Goal: Find specific page/section: Find specific page/section

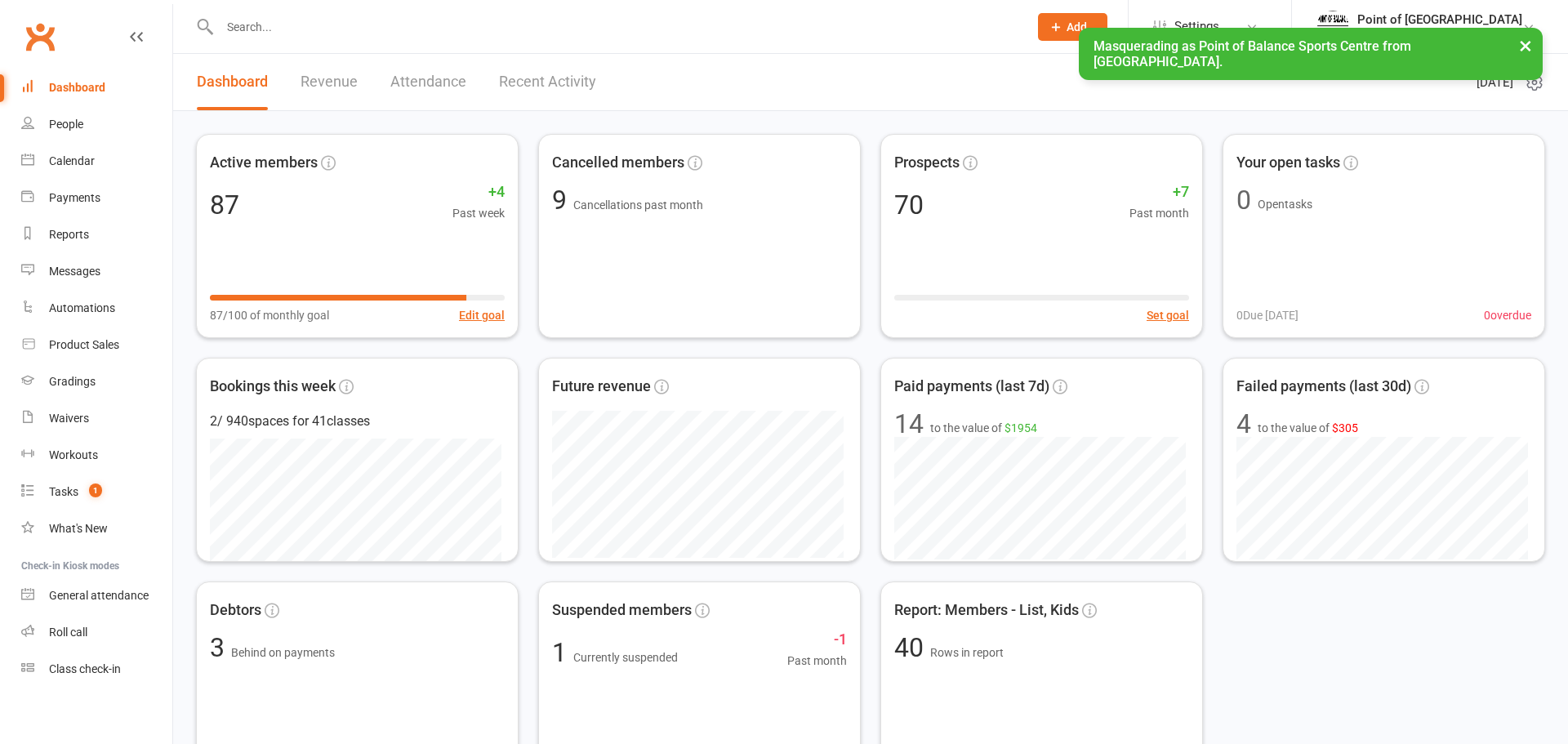
click at [525, 35] on input "text" at bounding box center [616, 27] width 802 height 22
paste input "[PERSON_NAME] dos [PERSON_NAME]."
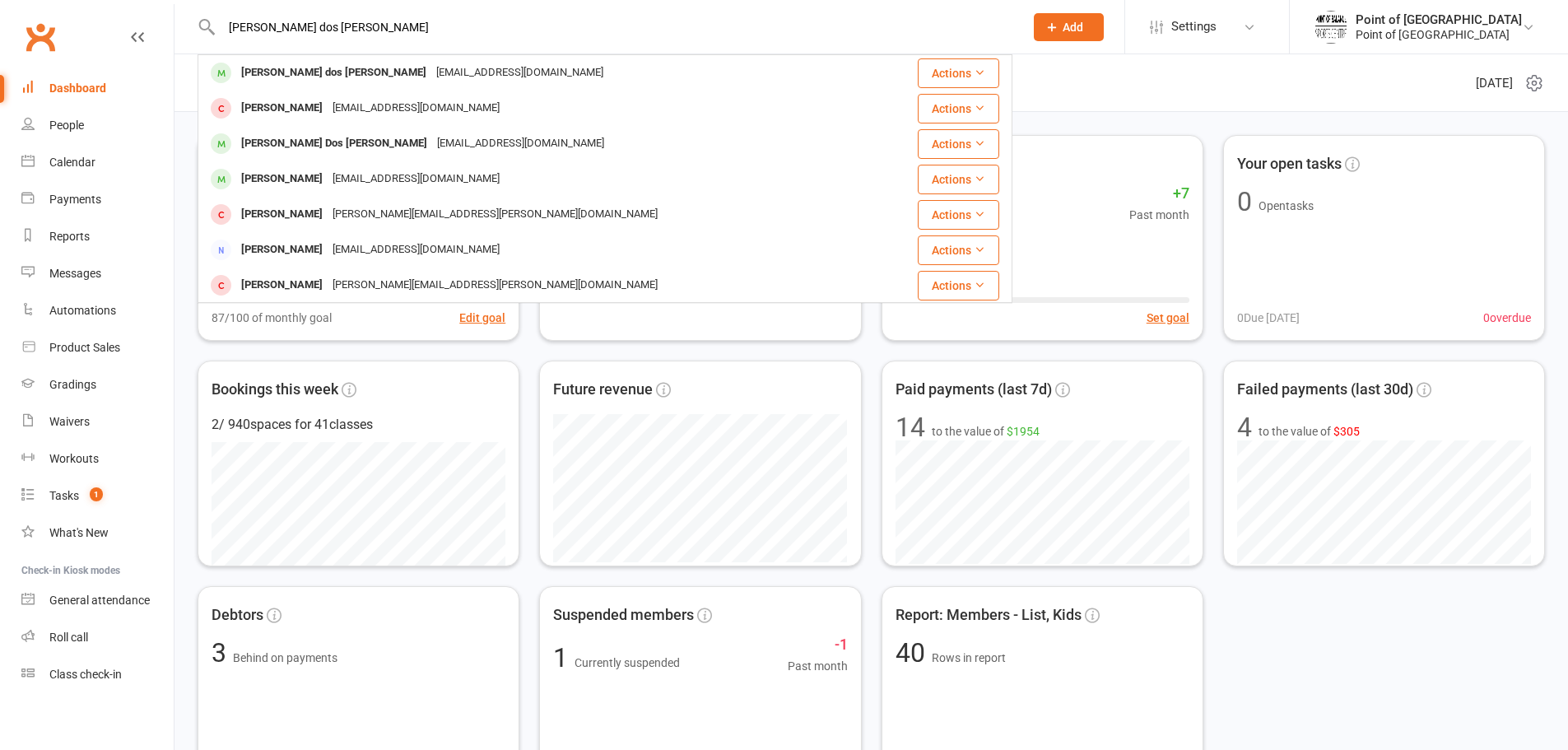
type input "[PERSON_NAME] dos [PERSON_NAME]"
click at [296, 77] on div "[PERSON_NAME] dos [PERSON_NAME]" at bounding box center [334, 73] width 195 height 24
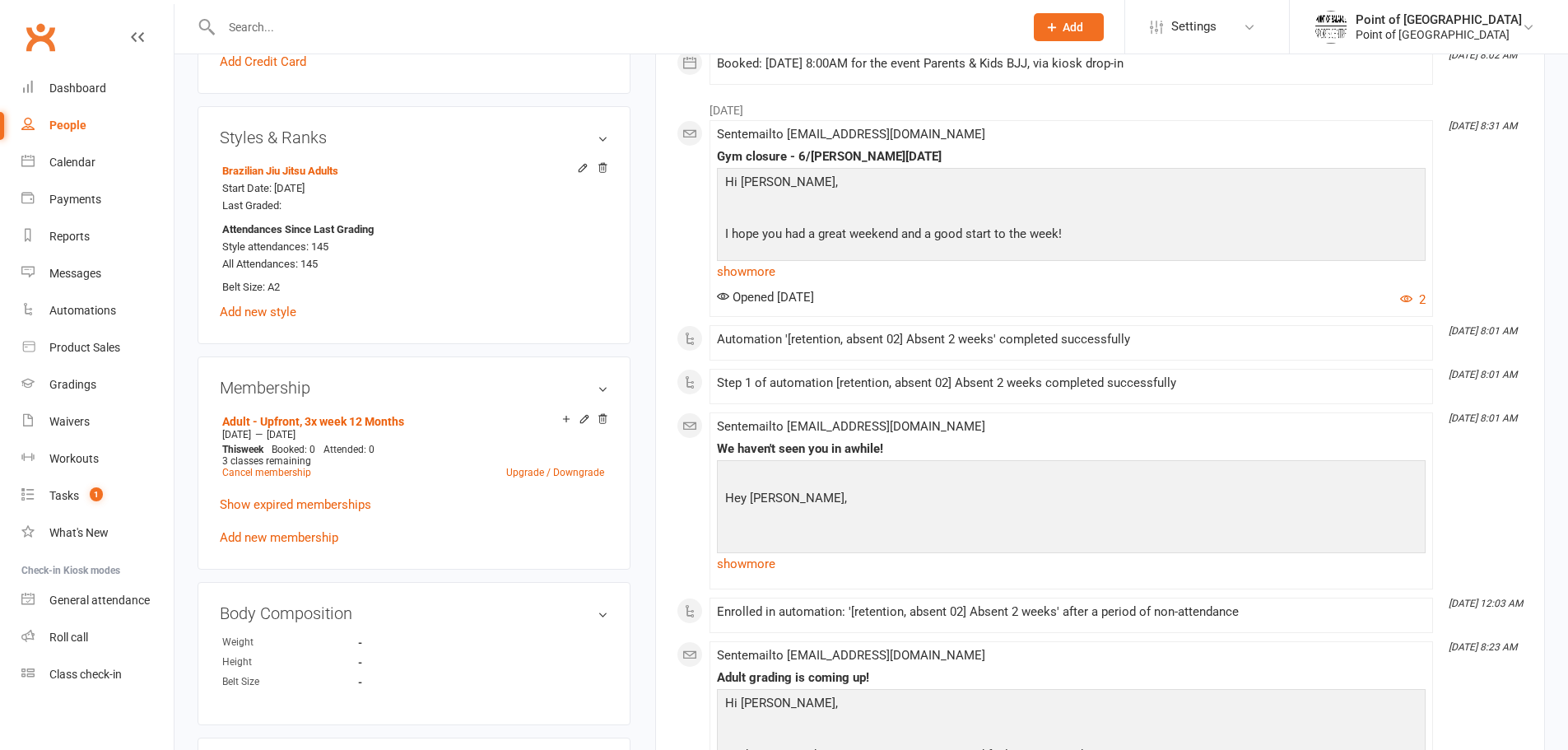
scroll to position [603, 0]
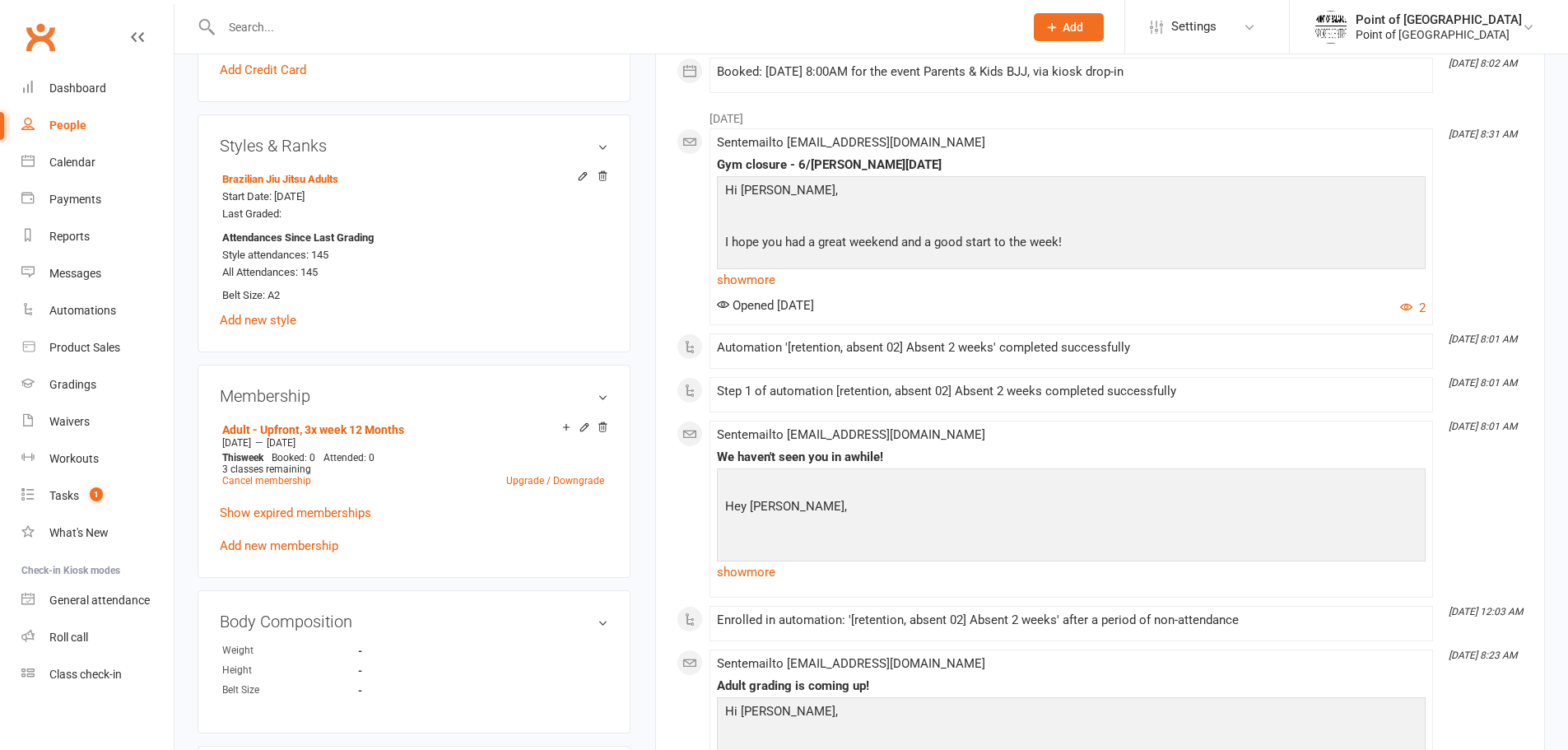
click at [580, 173] on icon at bounding box center [582, 176] width 11 height 11
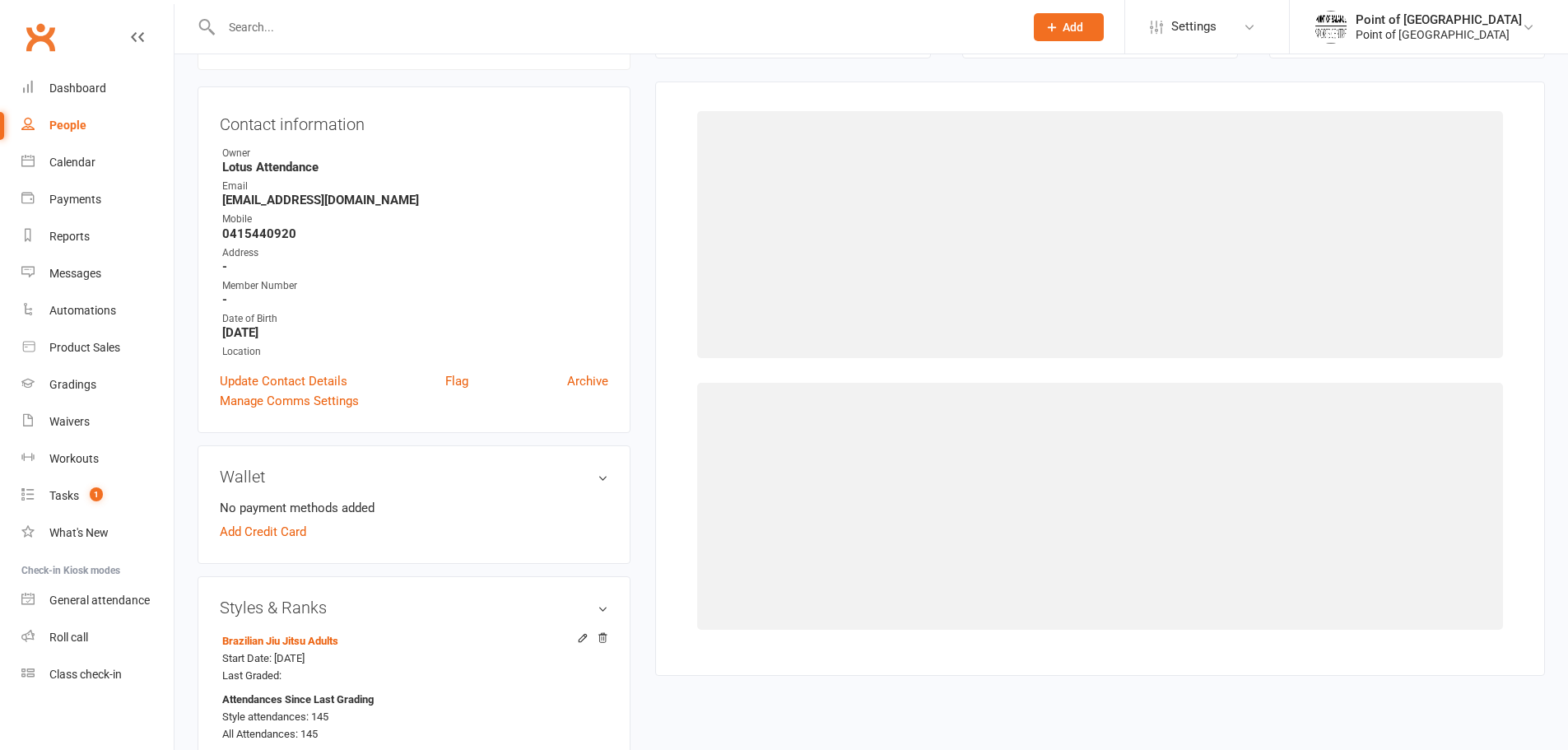
scroll to position [140, 0]
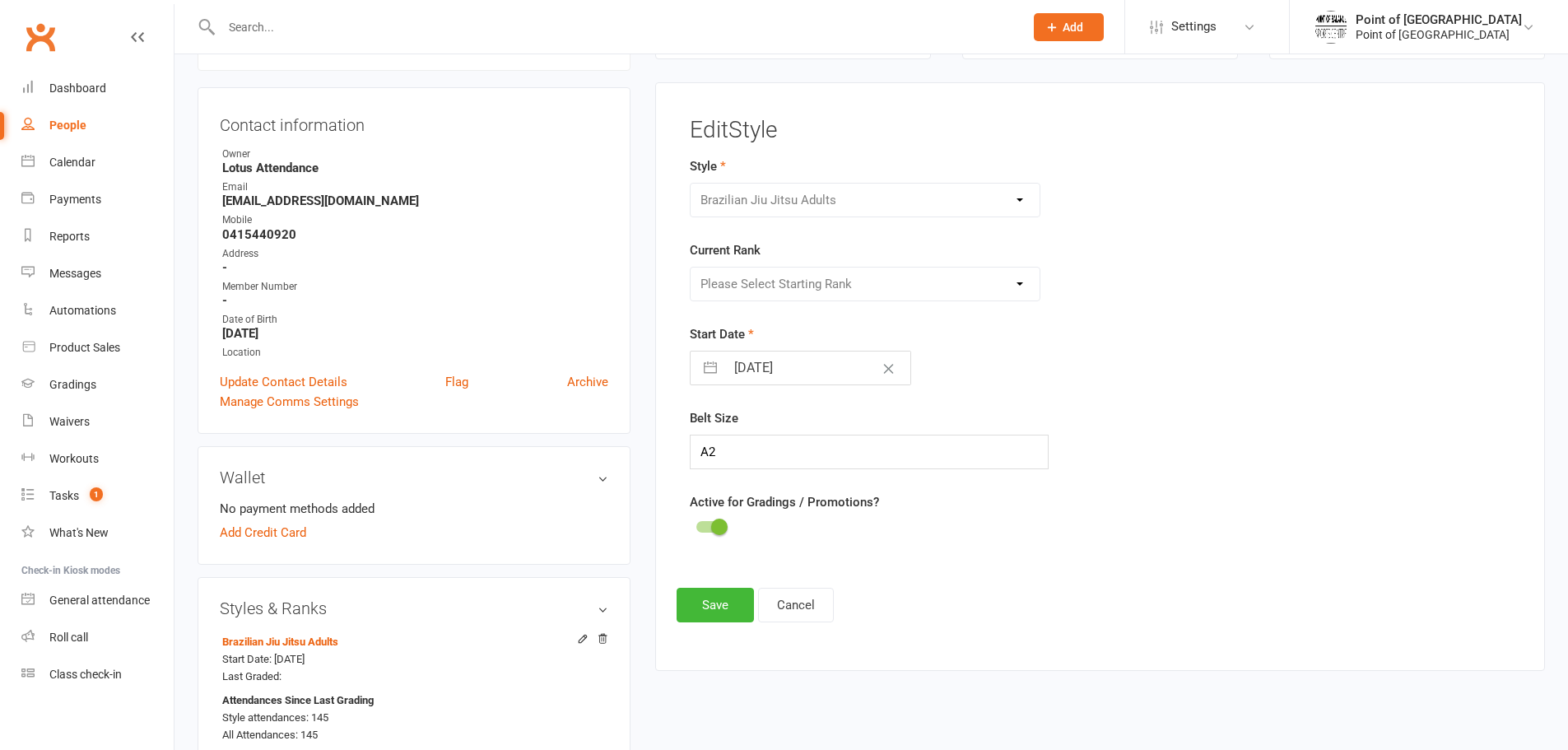
click at [852, 283] on div "Please Select Starting Rank White Belt White Belt 1 Stripe White Belt 2 Stripes…" at bounding box center [865, 284] width 351 height 35
click at [872, 283] on div "Please Select Starting Rank White Belt White Belt 1 Stripe White Belt 2 Stripes…" at bounding box center [865, 284] width 351 height 35
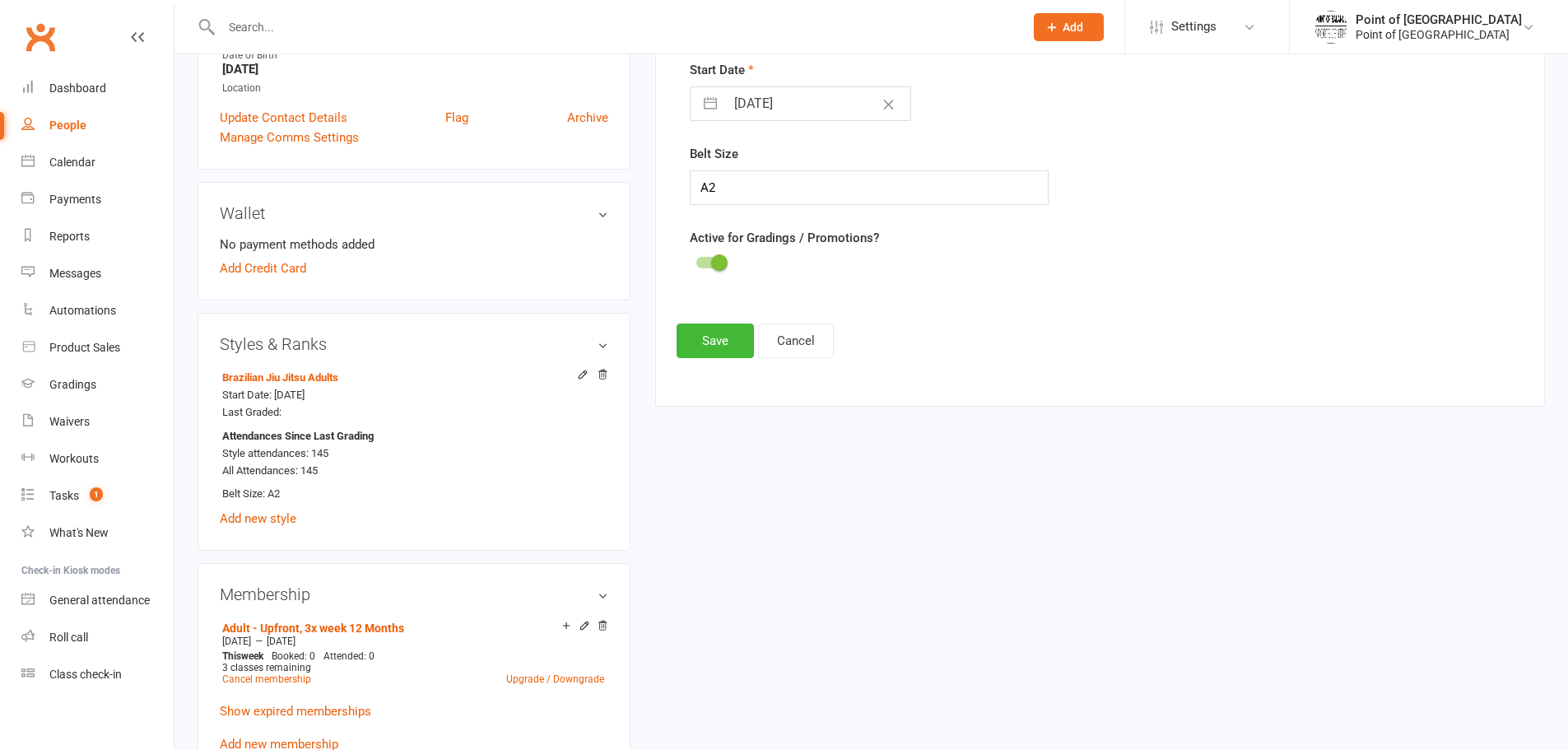
scroll to position [443, 0]
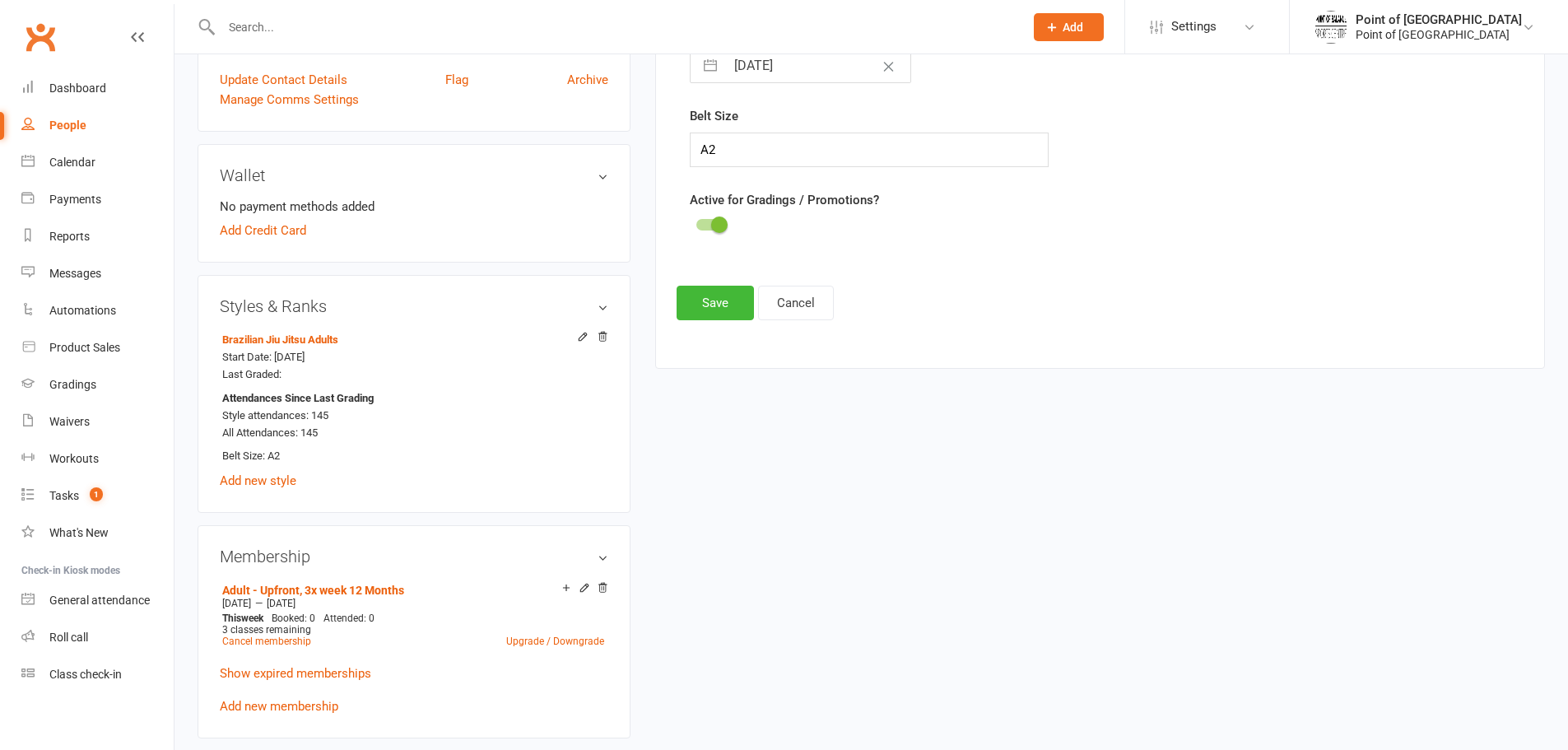
click at [1443, 32] on div "Point of [GEOGRAPHIC_DATA]" at bounding box center [1439, 35] width 166 height 15
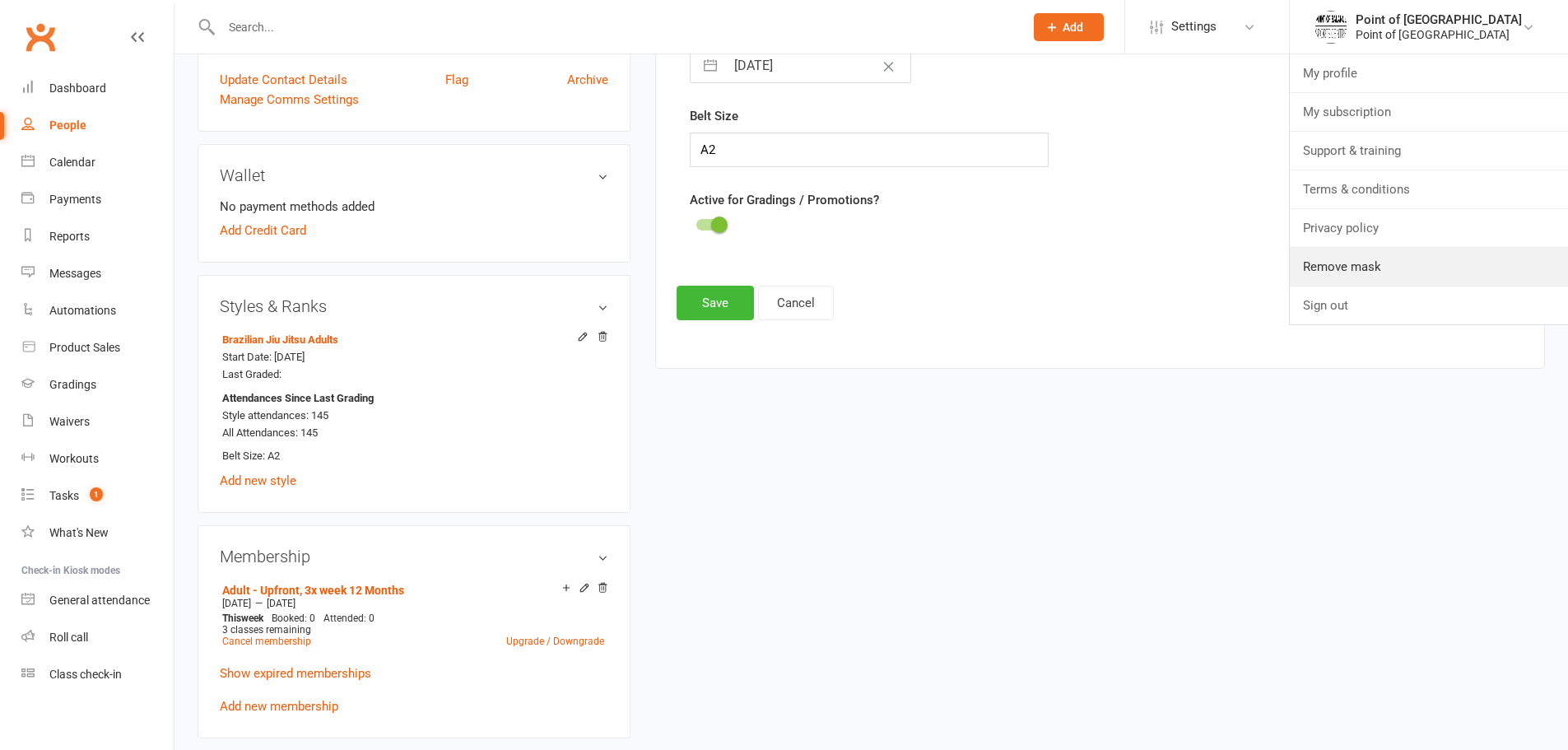
click at [1338, 283] on link "Remove mask" at bounding box center [1429, 267] width 278 height 38
